Goal: Task Accomplishment & Management: Use online tool/utility

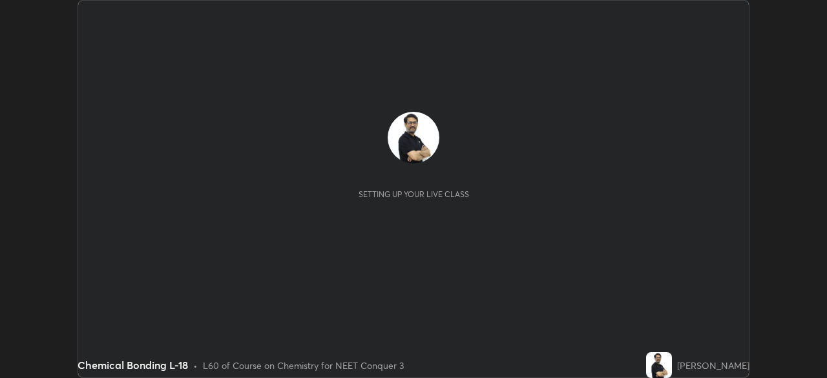
scroll to position [378, 827]
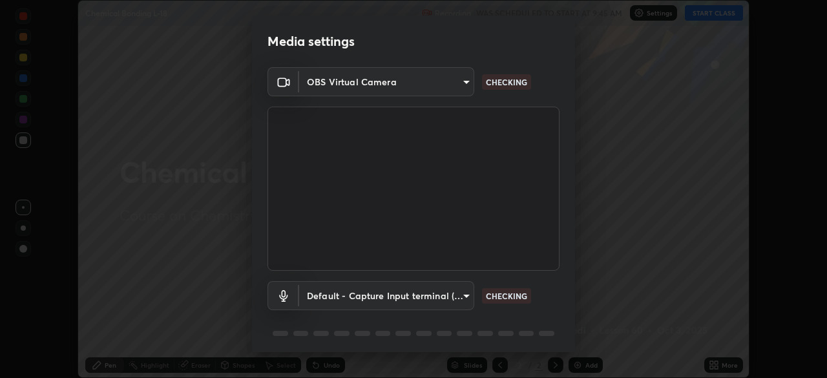
type input "cb8c6b6b4a50c5c6d626de20ccb3fd73f31987ea2ecc1878d3d31a5f1bf4ae53"
click at [328, 294] on body "Erase all Chemical Bonding L-18 Recording WAS SCHEDULED TO START AT 9:45 AM Set…" at bounding box center [413, 189] width 827 height 378
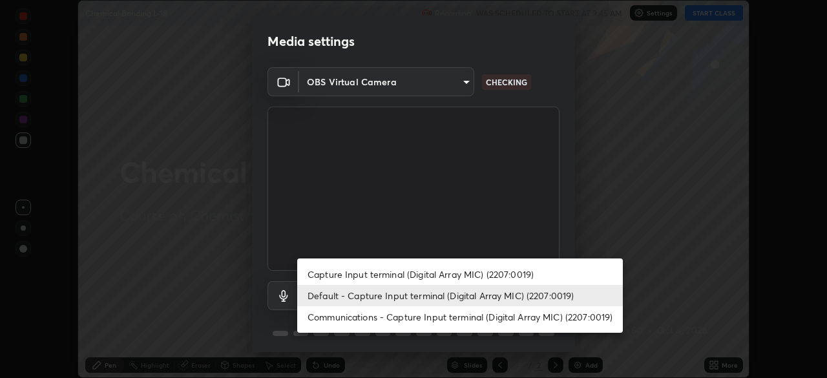
click at [329, 273] on li "Capture Input terminal (Digital Array MIC) (2207:0019)" at bounding box center [460, 274] width 326 height 21
type input "2dc79f99ff49247848e5161b771e98d38bbe0c66e3440a1c16dba11f75110d50"
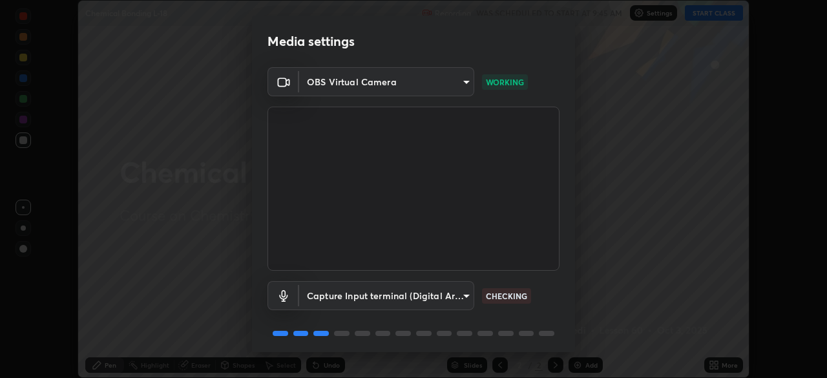
scroll to position [46, 0]
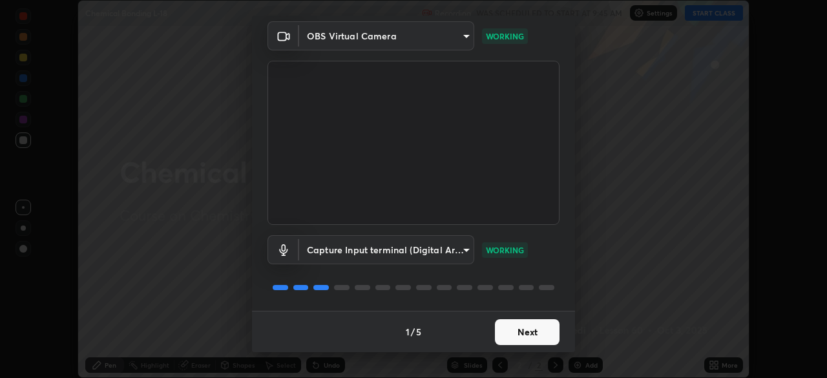
click at [529, 331] on button "Next" at bounding box center [527, 332] width 65 height 26
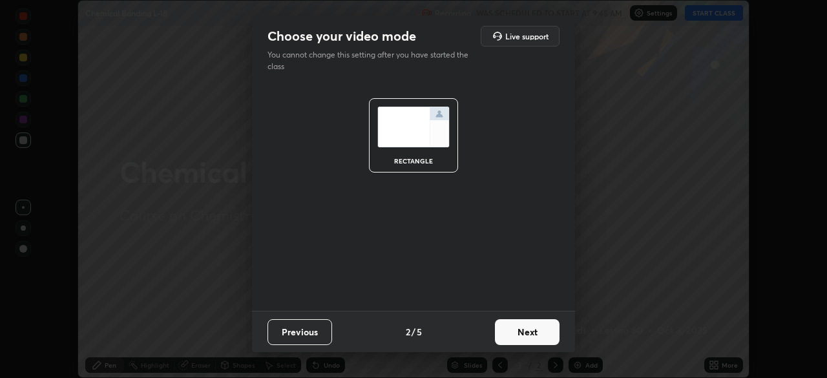
click at [534, 331] on button "Next" at bounding box center [527, 332] width 65 height 26
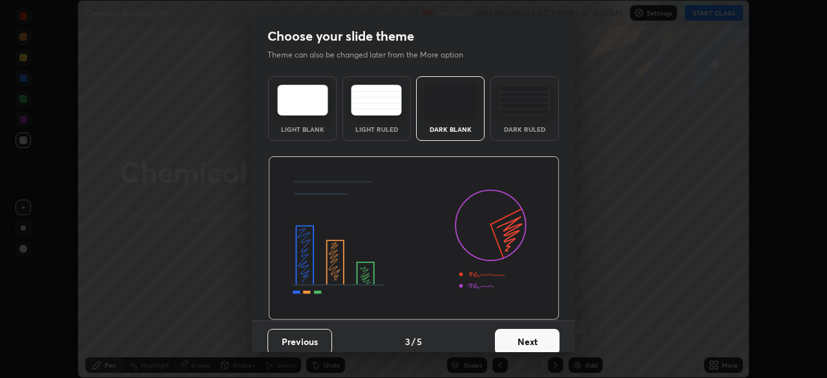
click at [533, 340] on button "Next" at bounding box center [527, 342] width 65 height 26
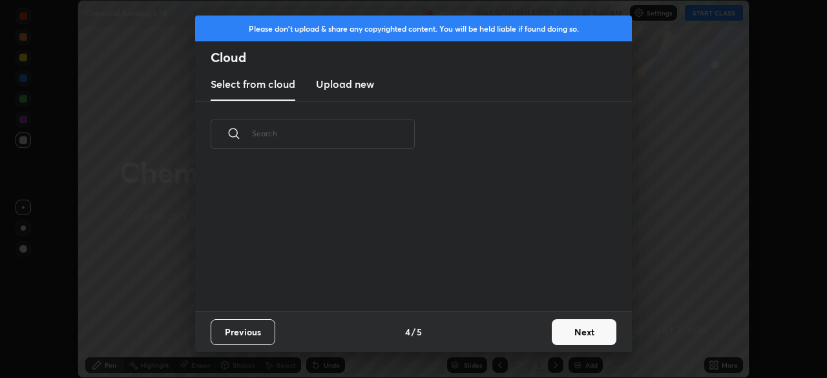
scroll to position [143, 415]
click at [563, 335] on button "Next" at bounding box center [584, 332] width 65 height 26
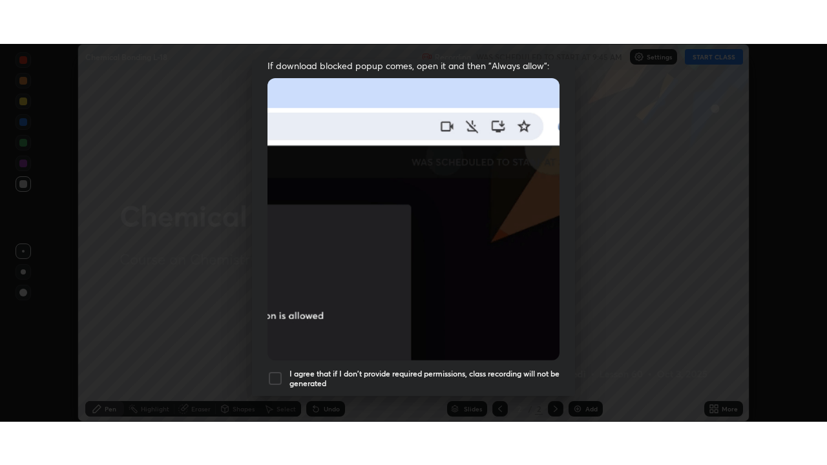
scroll to position [309, 0]
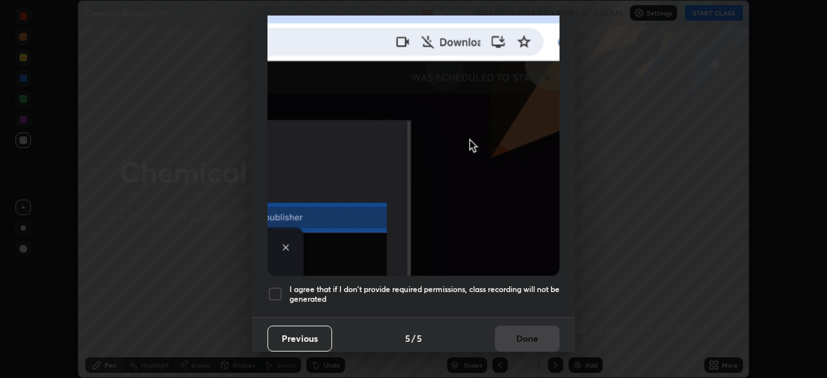
click at [275, 289] on div at bounding box center [275, 294] width 16 height 16
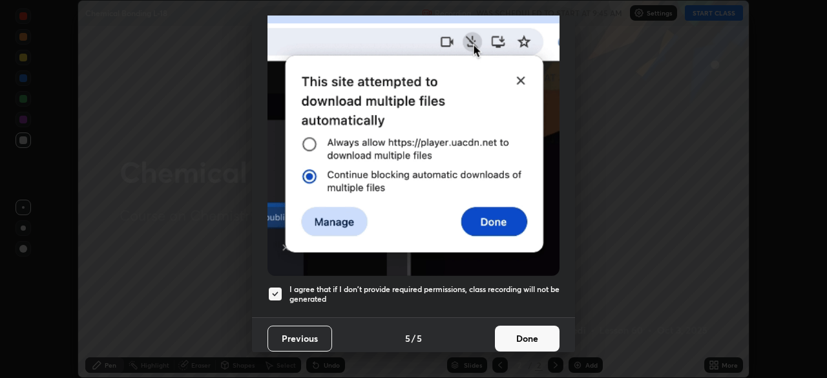
click at [532, 330] on button "Done" at bounding box center [527, 339] width 65 height 26
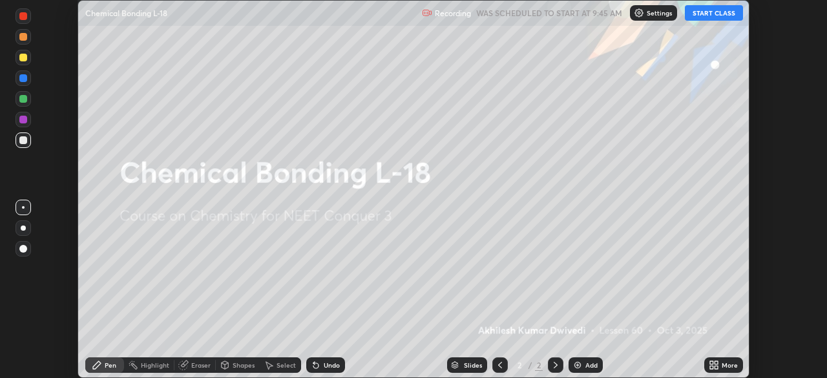
click at [714, 364] on icon at bounding box center [714, 365] width 10 height 10
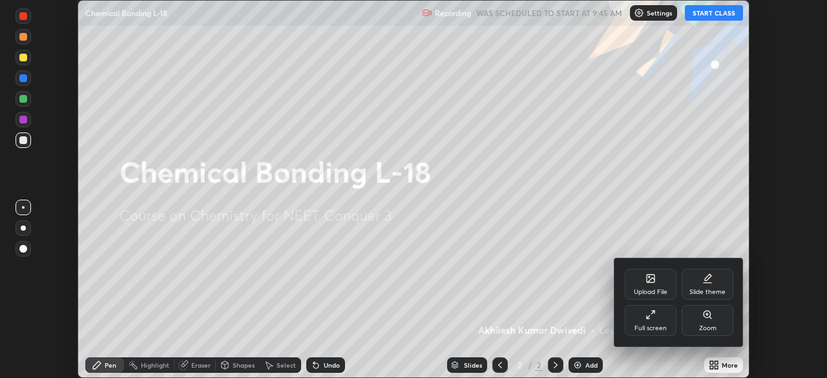
click at [651, 312] on icon at bounding box center [650, 314] width 10 height 10
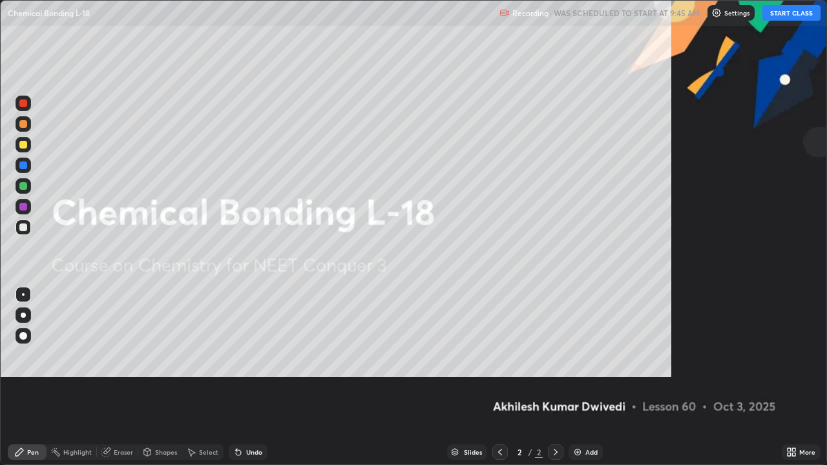
scroll to position [465, 827]
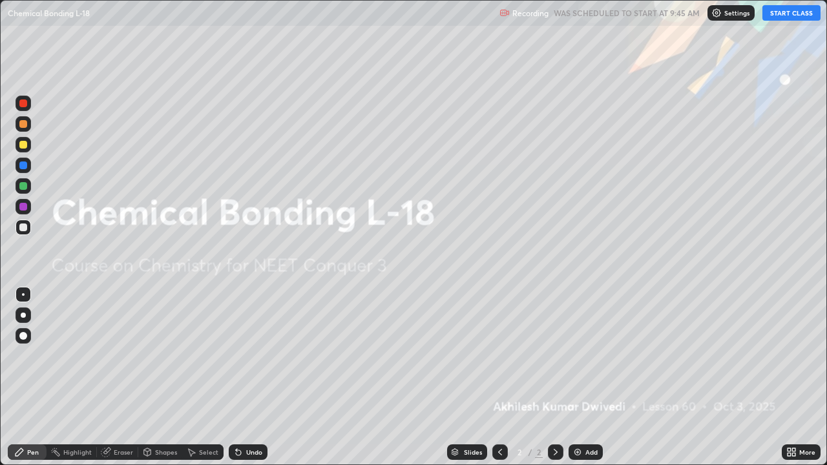
click at [574, 377] on img at bounding box center [577, 452] width 10 height 10
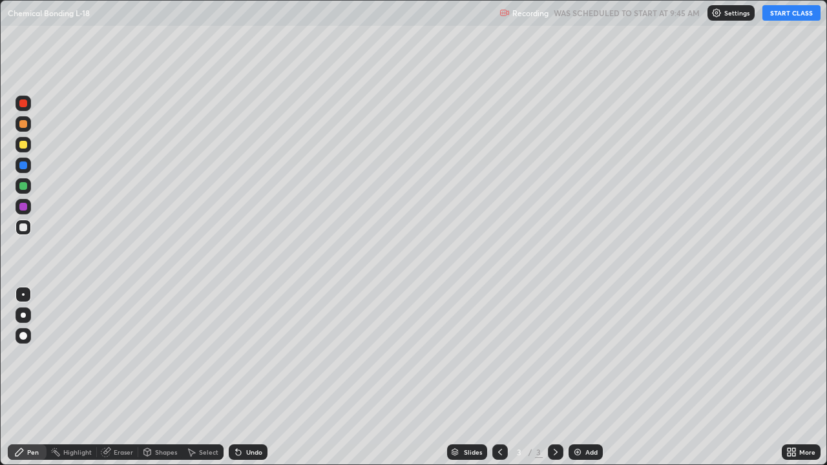
click at [780, 12] on button "START CLASS" at bounding box center [791, 13] width 58 height 16
click at [120, 377] on div "Eraser" at bounding box center [123, 452] width 19 height 6
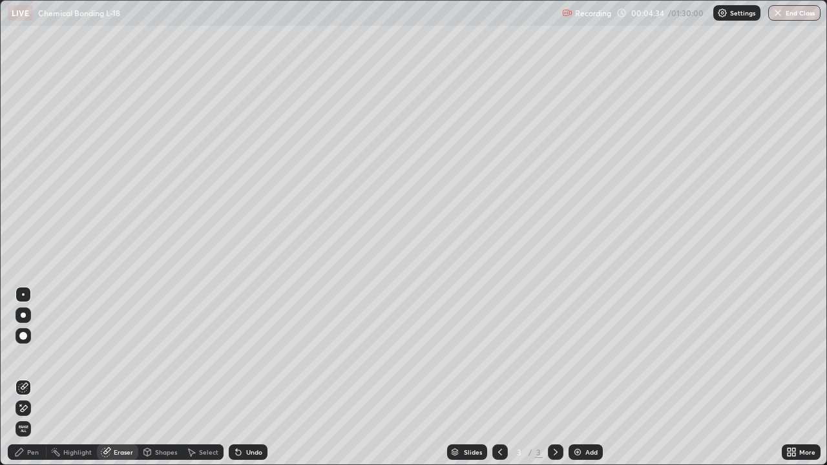
click at [33, 377] on div "Pen" at bounding box center [33, 452] width 12 height 6
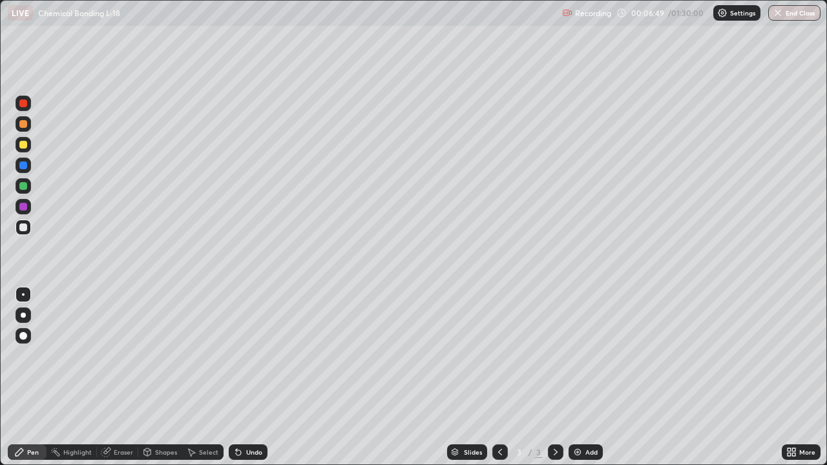
click at [28, 145] on div at bounding box center [24, 145] width 16 height 16
click at [577, 377] on img at bounding box center [577, 452] width 10 height 10
click at [574, 377] on img at bounding box center [577, 452] width 10 height 10
click at [573, 377] on img at bounding box center [577, 452] width 10 height 10
click at [576, 377] on img at bounding box center [577, 452] width 10 height 10
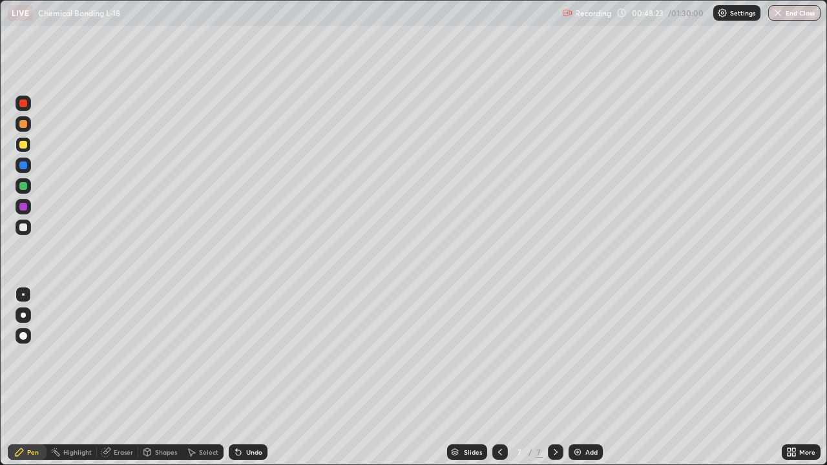
click at [576, 377] on img at bounding box center [577, 452] width 10 height 10
click at [578, 377] on img at bounding box center [577, 452] width 10 height 10
click at [575, 377] on img at bounding box center [577, 452] width 10 height 10
click at [127, 377] on div "Eraser" at bounding box center [123, 452] width 19 height 6
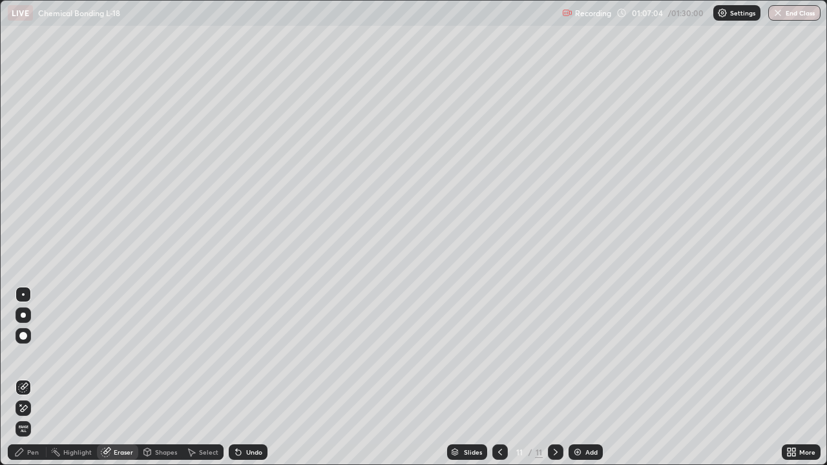
click at [34, 377] on div "Pen" at bounding box center [33, 452] width 12 height 6
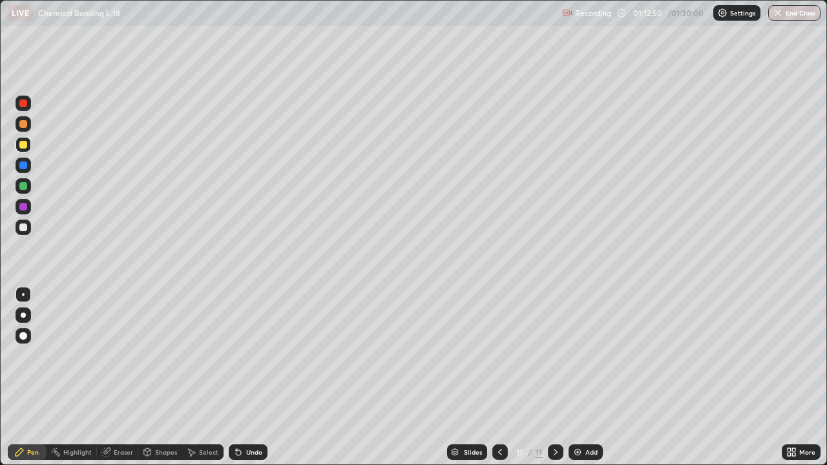
click at [572, 377] on img at bounding box center [577, 452] width 10 height 10
click at [119, 377] on div "Eraser" at bounding box center [123, 452] width 19 height 6
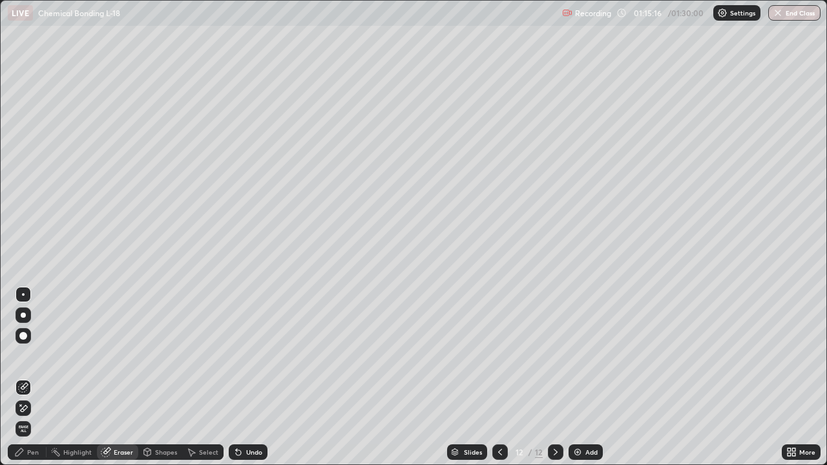
click at [30, 377] on div "Pen" at bounding box center [33, 452] width 12 height 6
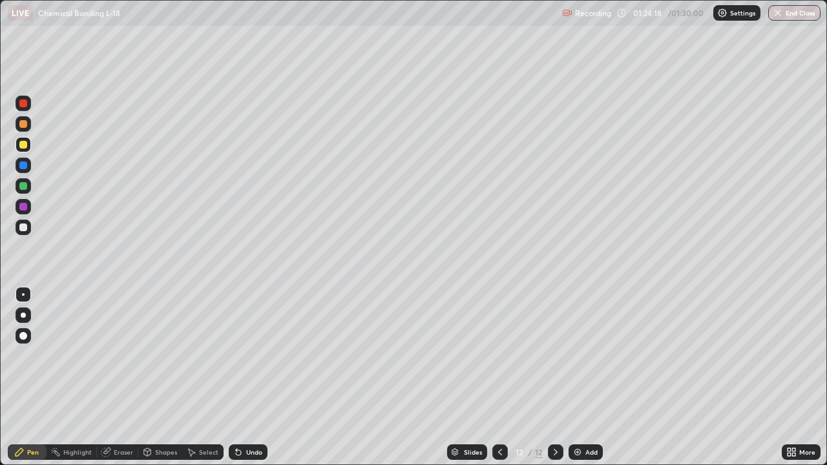
click at [792, 12] on button "End Class" at bounding box center [794, 13] width 52 height 16
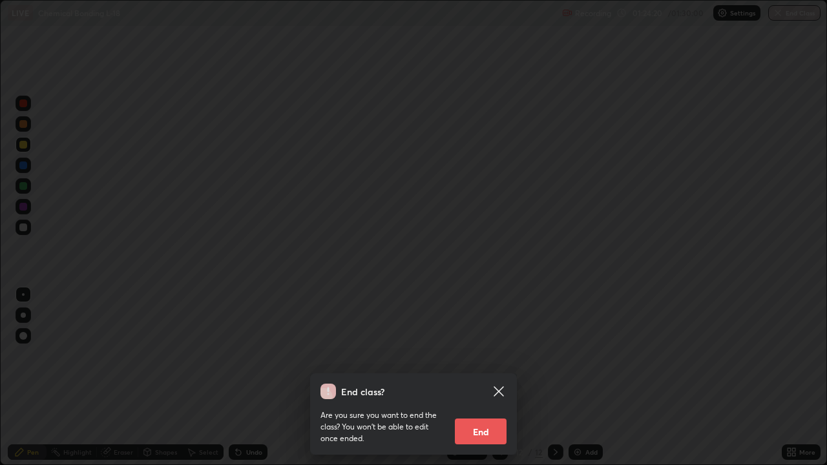
click at [488, 377] on button "End" at bounding box center [481, 432] width 52 height 26
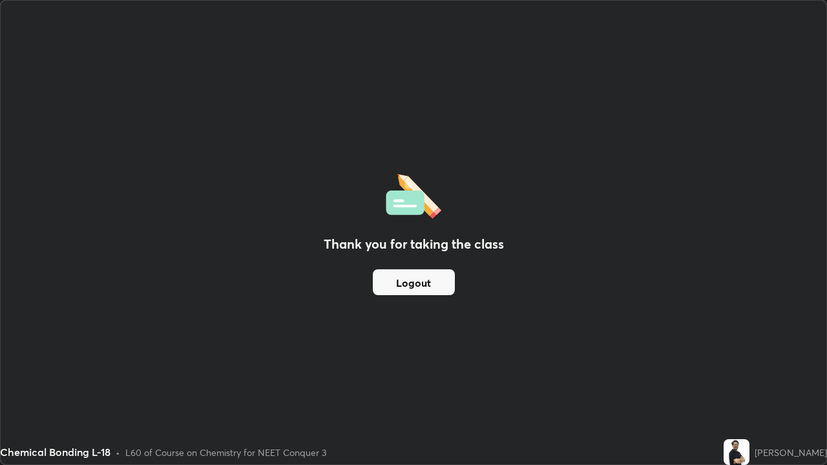
click at [430, 282] on button "Logout" at bounding box center [414, 282] width 82 height 26
